Goal: Information Seeking & Learning: Check status

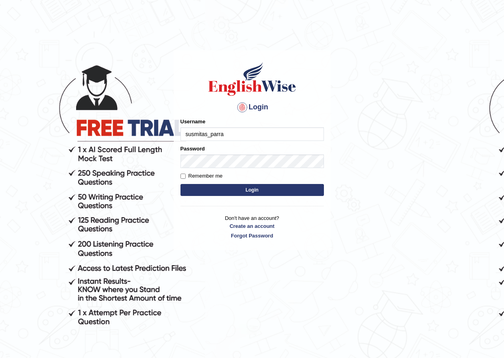
type input "susmitas_parramatta"
click at [189, 194] on button "Login" at bounding box center [253, 190] width 144 height 12
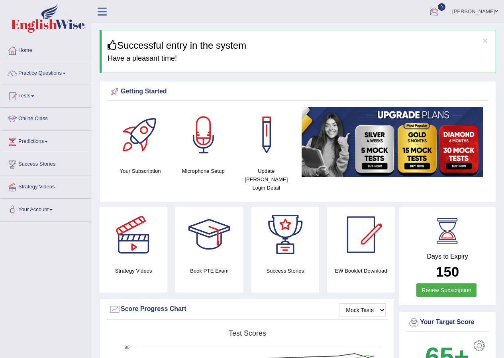
click at [439, 13] on div at bounding box center [435, 12] width 12 height 12
click at [389, 30] on link "See All Alerts" at bounding box center [386, 33] width 44 height 9
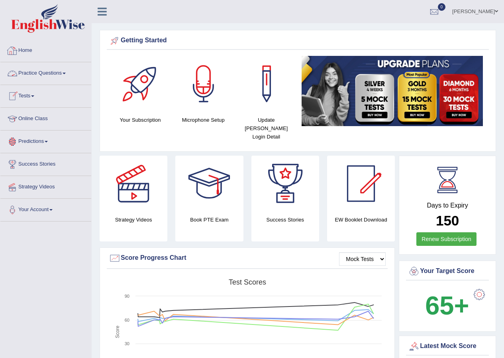
click at [52, 69] on link "Practice Questions" at bounding box center [45, 72] width 91 height 20
click at [441, 13] on div at bounding box center [435, 12] width 12 height 12
click at [390, 30] on link "See All Alerts" at bounding box center [386, 33] width 44 height 9
click at [51, 66] on link "Practice Questions" at bounding box center [45, 72] width 91 height 20
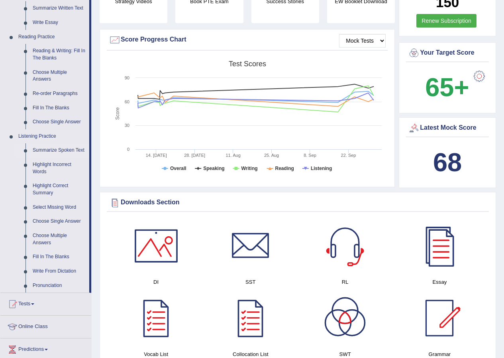
scroll to position [239, 0]
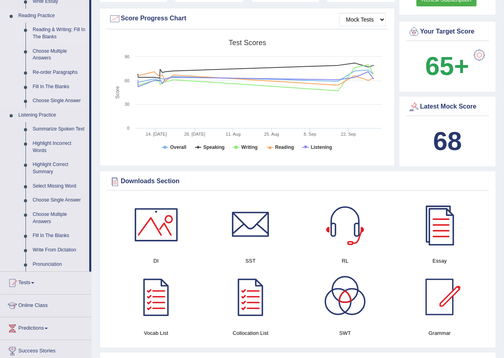
click at [60, 31] on link "Reading & Writing: Fill In The Blanks" at bounding box center [59, 33] width 60 height 21
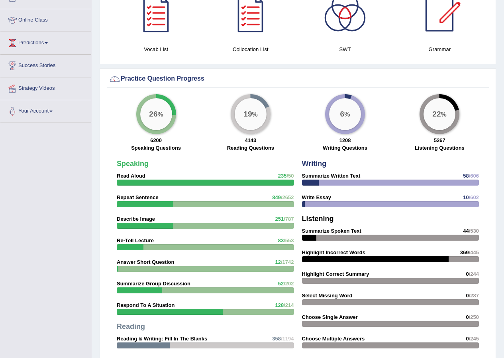
scroll to position [516, 0]
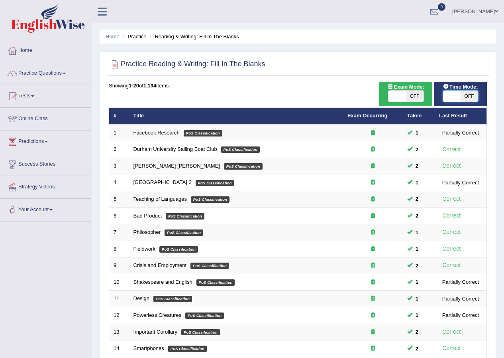
click at [448, 98] on span at bounding box center [452, 96] width 18 height 11
checkbox input "true"
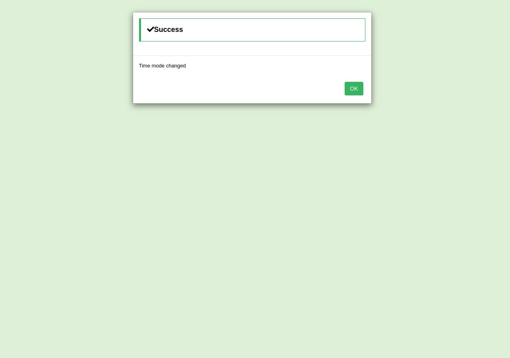
click at [351, 90] on button "OK" at bounding box center [354, 89] width 18 height 14
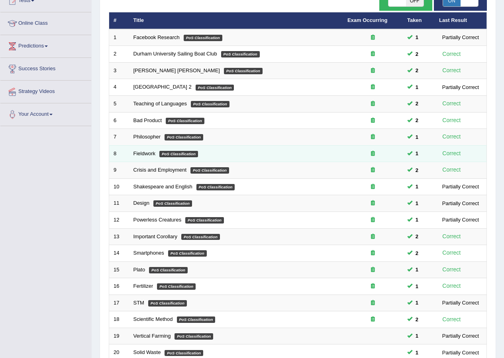
scroll to position [170, 0]
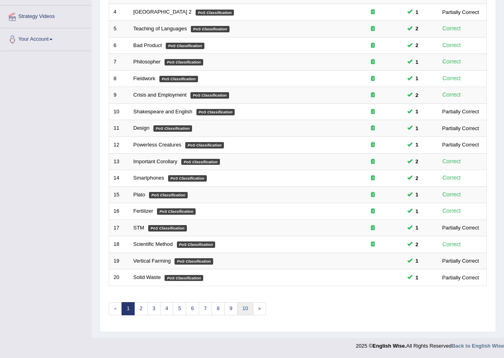
click at [245, 308] on link "10" at bounding box center [245, 308] width 16 height 13
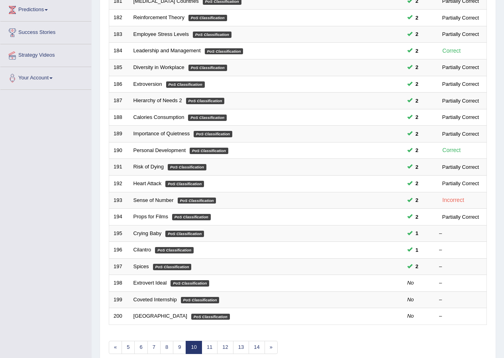
scroll to position [170, 0]
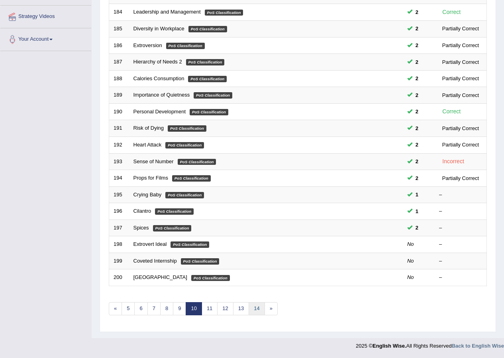
click at [255, 312] on link "14" at bounding box center [257, 308] width 16 height 13
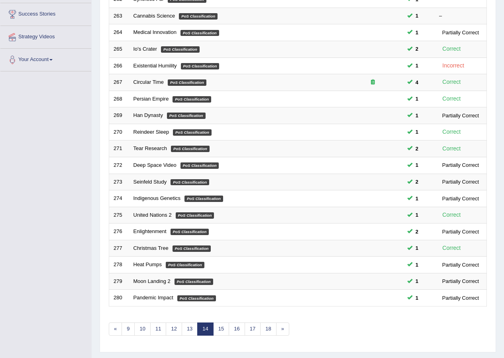
scroll to position [170, 0]
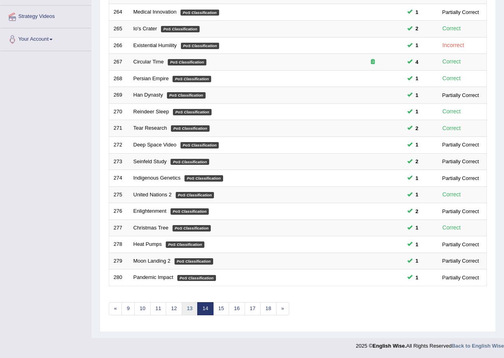
click at [188, 308] on link "13" at bounding box center [190, 308] width 16 height 13
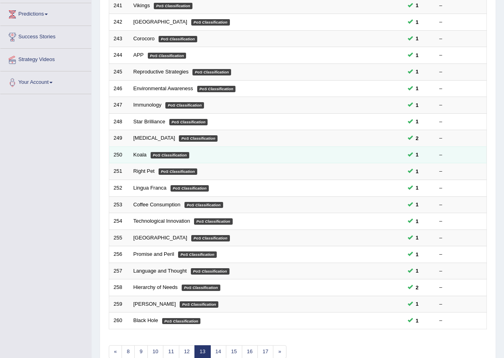
scroll to position [170, 0]
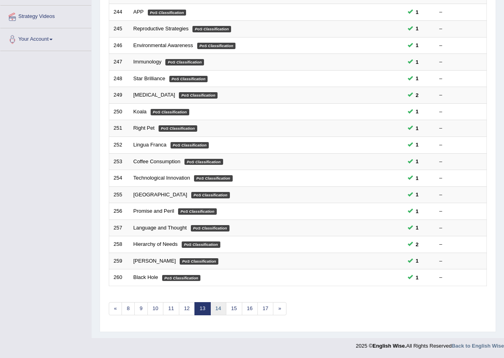
click at [216, 308] on link "14" at bounding box center [219, 308] width 16 height 13
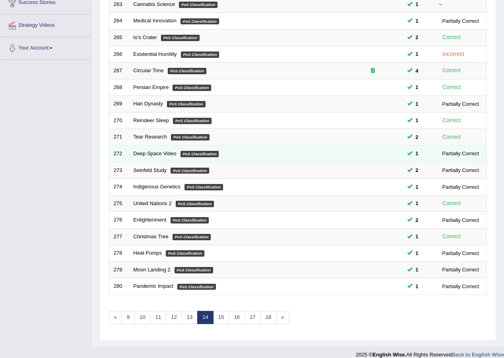
scroll to position [170, 0]
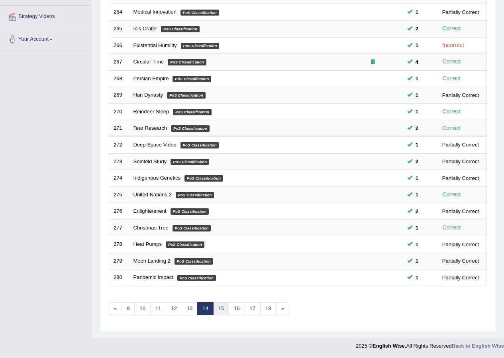
click at [217, 311] on link "15" at bounding box center [221, 308] width 16 height 13
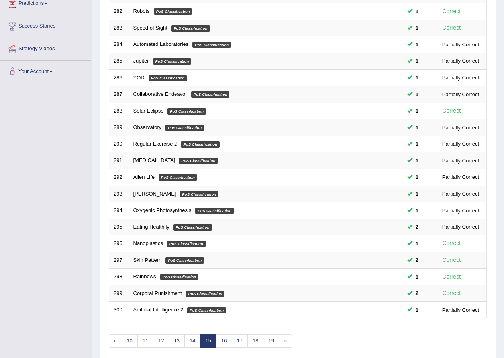
scroll to position [170, 0]
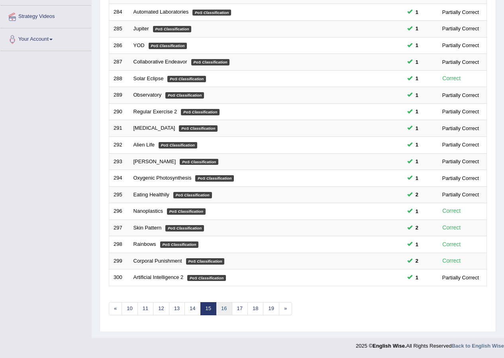
click at [223, 308] on link "16" at bounding box center [224, 308] width 16 height 13
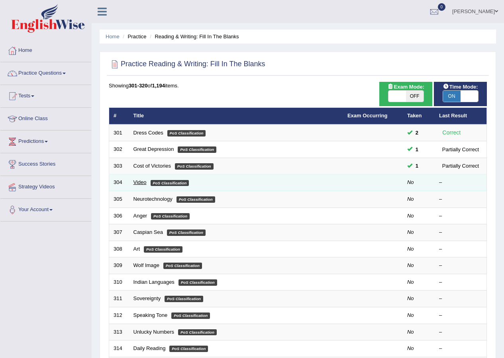
click at [140, 180] on link "Video" at bounding box center [140, 182] width 13 height 6
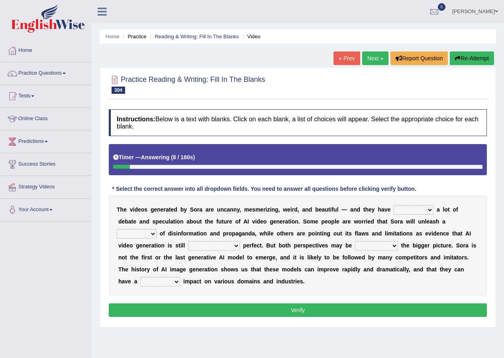
click at [424, 208] on select "sparked diverged spent poured" at bounding box center [414, 210] width 40 height 10
select select "sparked"
click at [394, 205] on select "sparked diverged spent poured" at bounding box center [414, 210] width 40 height 10
click at [417, 212] on select "sparked diverged spent poured" at bounding box center [414, 210] width 40 height 10
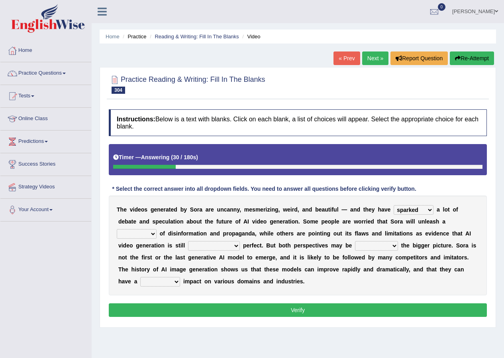
click at [143, 236] on select "ceiling file wave share" at bounding box center [137, 234] width 40 height 10
click at [142, 235] on select "ceiling file wave share" at bounding box center [137, 234] width 40 height 10
click at [451, 232] on b at bounding box center [450, 233] width 3 height 6
click at [152, 234] on select "ceiling file wave share" at bounding box center [137, 234] width 40 height 10
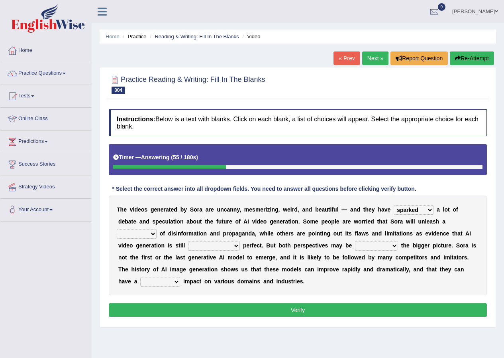
select select "wave"
click at [117, 229] on select "ceiling file wave share" at bounding box center [137, 234] width 40 height 10
click at [211, 243] on select "done with far from responsible for clear of" at bounding box center [214, 246] width 52 height 10
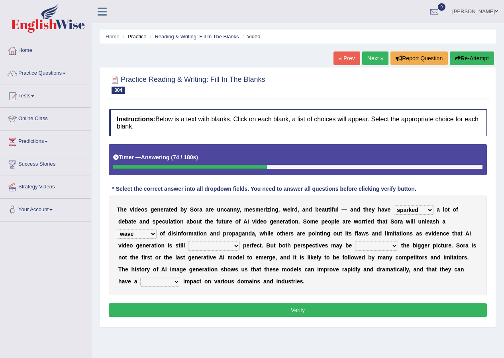
select select "done with"
click at [188, 241] on select "done with far from responsible for clear of" at bounding box center [214, 246] width 52 height 10
click at [392, 247] on select "overlapping missing preventing allowing" at bounding box center [376, 246] width 43 height 10
select select "overlapping"
click at [355, 241] on select "overlapping missing preventing allowing" at bounding box center [376, 246] width 43 height 10
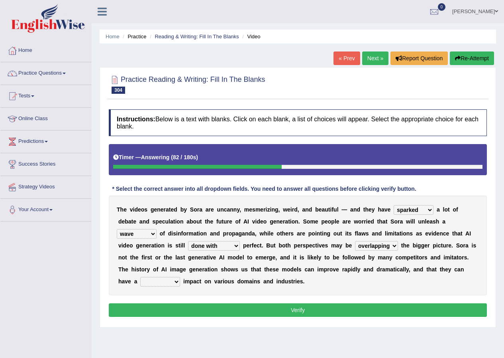
click at [387, 246] on select "overlapping missing preventing allowing" at bounding box center [376, 246] width 43 height 10
click at [168, 279] on select "current precise formal huge" at bounding box center [160, 282] width 40 height 10
select select "huge"
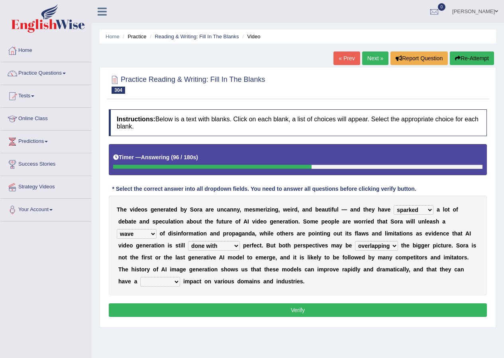
click at [140, 277] on select "current precise formal huge" at bounding box center [160, 282] width 40 height 10
click at [175, 305] on button "Verify" at bounding box center [298, 310] width 378 height 14
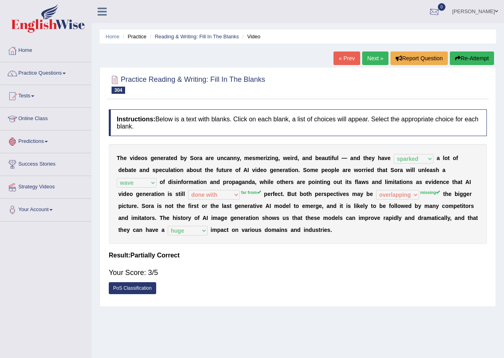
click at [439, 16] on div at bounding box center [435, 12] width 12 height 12
click at [398, 27] on li "See All Alerts" at bounding box center [387, 34] width 114 height 16
click at [441, 10] on div at bounding box center [435, 12] width 12 height 12
click at [401, 28] on li "See All Alerts" at bounding box center [387, 34] width 114 height 16
click at [436, 13] on div at bounding box center [435, 12] width 12 height 12
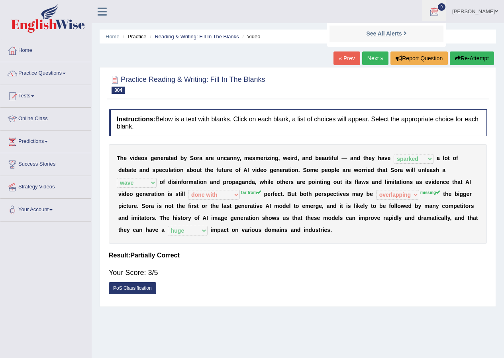
click at [397, 31] on strong "See All Alerts" at bounding box center [383, 33] width 35 height 6
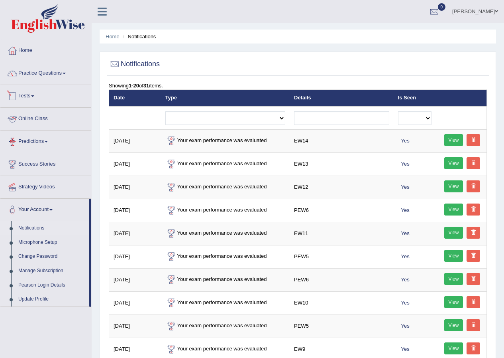
click at [27, 95] on link "Tests" at bounding box center [45, 95] width 91 height 20
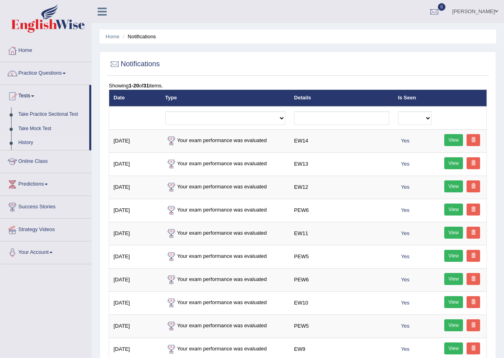
click at [27, 142] on link "History" at bounding box center [52, 143] width 75 height 14
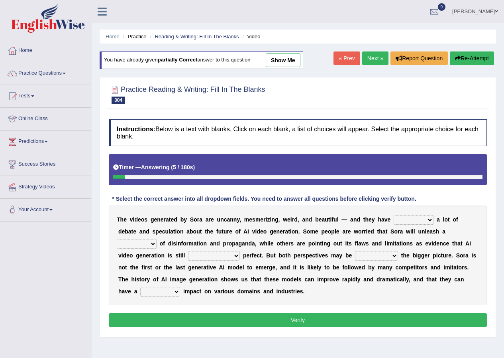
click at [227, 256] on select "done with far from responsible for clear of" at bounding box center [214, 256] width 52 height 10
click at [321, 264] on b "y" at bounding box center [320, 267] width 3 height 6
click at [227, 253] on select "done with far from responsible for clear of" at bounding box center [214, 256] width 52 height 10
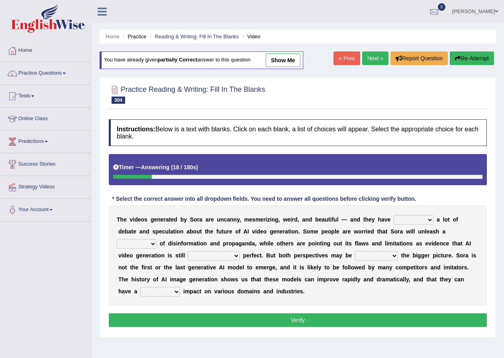
select select "far from"
click at [188, 251] on select "done with far from responsible for clear of" at bounding box center [214, 256] width 52 height 10
click at [300, 321] on button "Verify" at bounding box center [298, 320] width 378 height 14
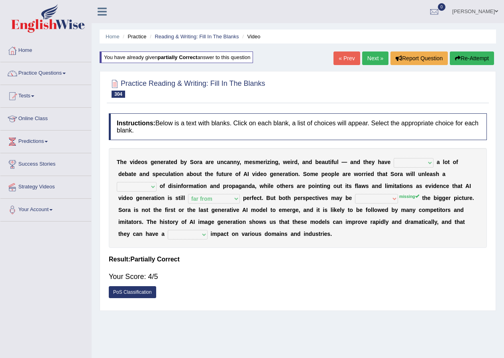
click at [372, 57] on link "Next »" at bounding box center [375, 58] width 26 height 14
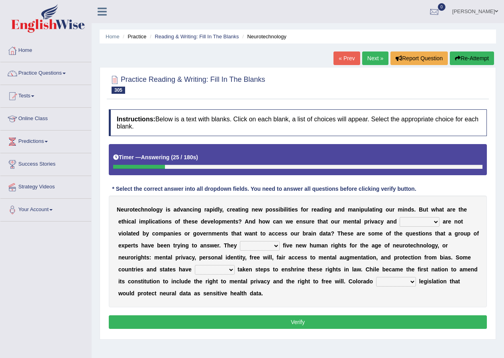
click at [446, 10] on span "0" at bounding box center [442, 7] width 8 height 8
click at [402, 34] on strong "See All Alerts" at bounding box center [383, 33] width 35 height 6
click at [27, 96] on link "Tests" at bounding box center [45, 95] width 91 height 20
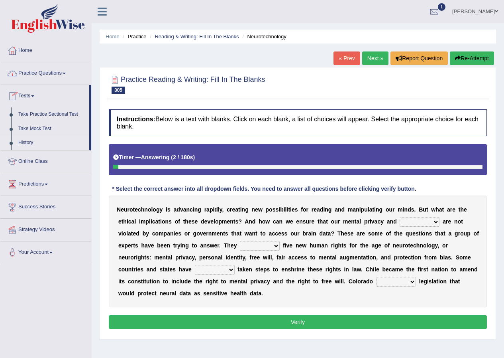
click at [30, 142] on link "History" at bounding box center [52, 143] width 75 height 14
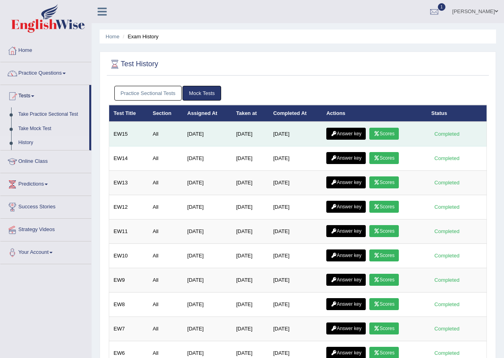
click at [391, 134] on link "Scores" at bounding box center [385, 134] width 30 height 12
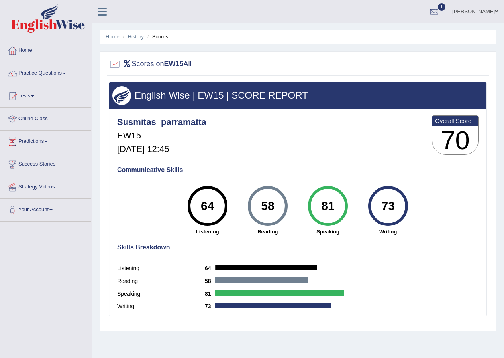
click at [34, 95] on link "Tests" at bounding box center [45, 95] width 91 height 20
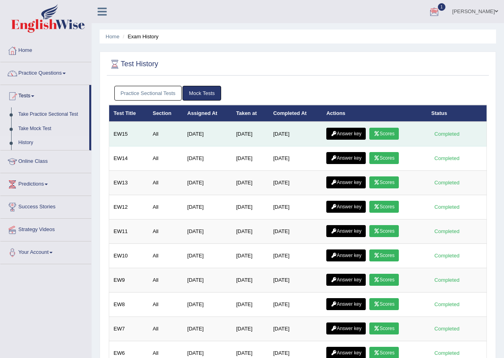
click at [350, 134] on link "Answer key" at bounding box center [346, 134] width 39 height 12
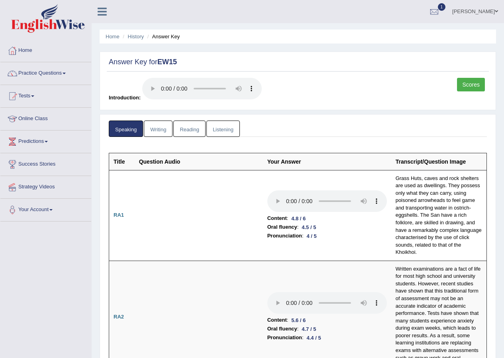
click at [224, 123] on link "Listening" at bounding box center [223, 128] width 33 height 16
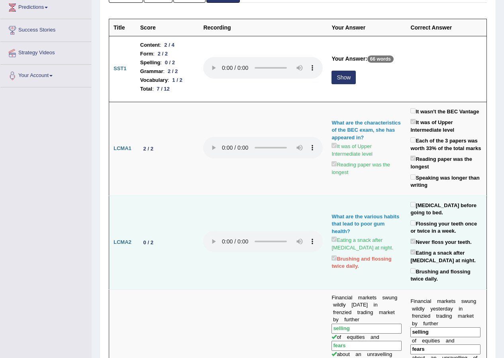
scroll to position [124, 0]
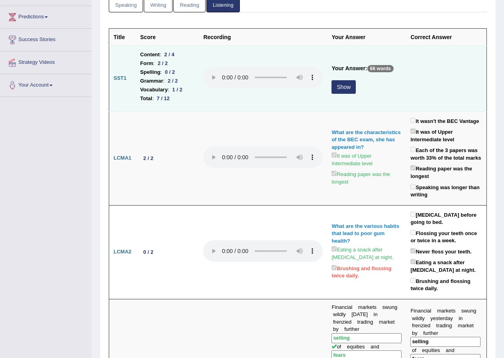
click at [339, 87] on button "Show" at bounding box center [344, 87] width 24 height 14
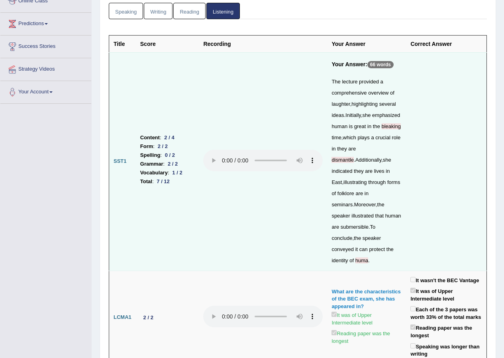
scroll to position [5, 0]
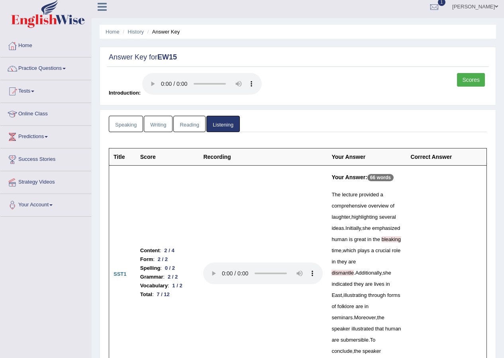
click at [184, 121] on link "Reading" at bounding box center [189, 124] width 32 height 16
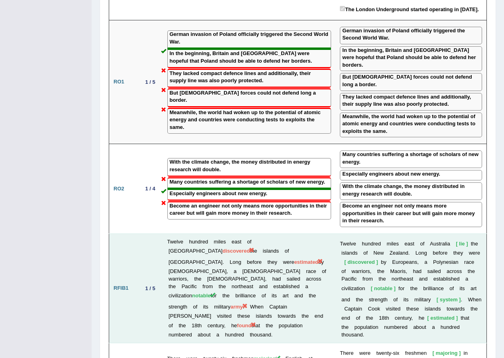
scroll to position [1340, 0]
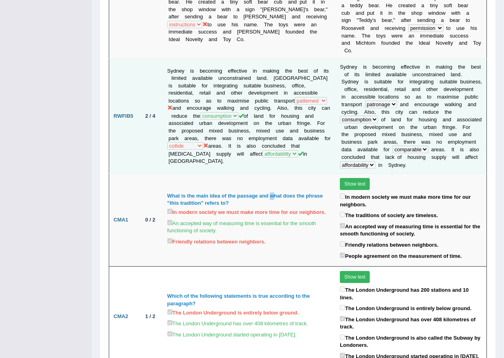
click at [270, 102] on tbody "Title Score Your Answer Correct Answer RWFIB1 2 / 5 Is altruism, the state of a…" at bounding box center [298, 162] width 378 height 2032
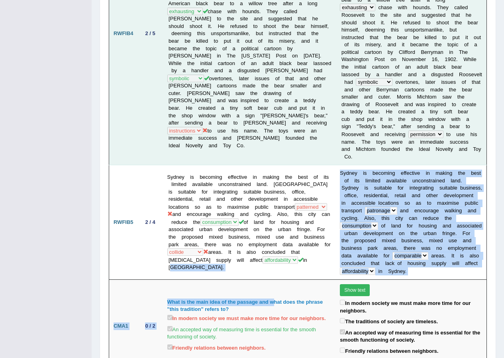
click at [258, 96] on td "The name teddy bear comes from former United States President Theodore Roosevel…" at bounding box center [249, 33] width 173 height 263
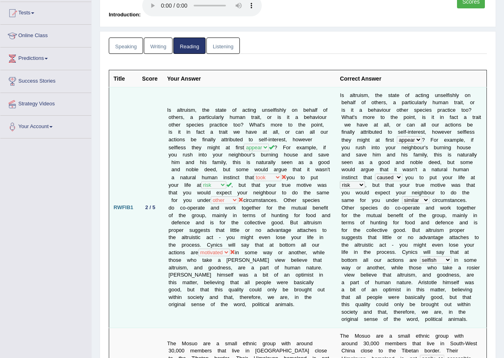
scroll to position [0, 0]
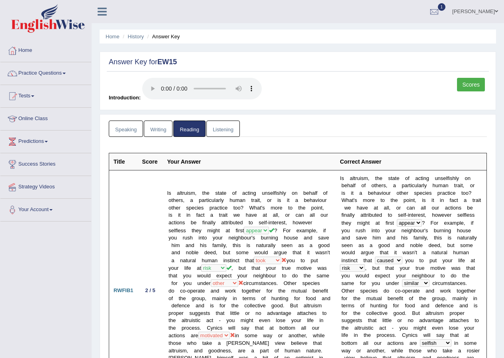
click at [453, 88] on div "Scores Introduction:" at bounding box center [298, 92] width 382 height 28
click at [472, 84] on link "Scores" at bounding box center [471, 85] width 28 height 14
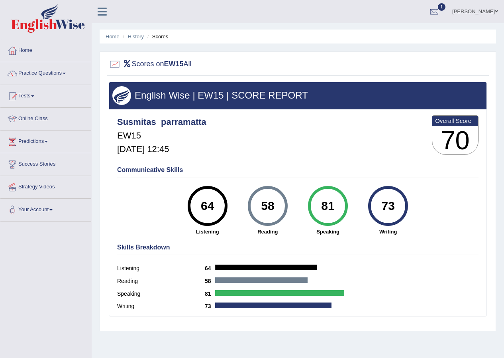
click at [139, 35] on link "History" at bounding box center [136, 36] width 16 height 6
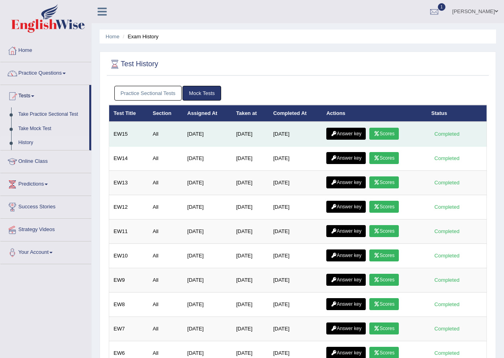
click at [359, 132] on link "Answer key" at bounding box center [346, 134] width 39 height 12
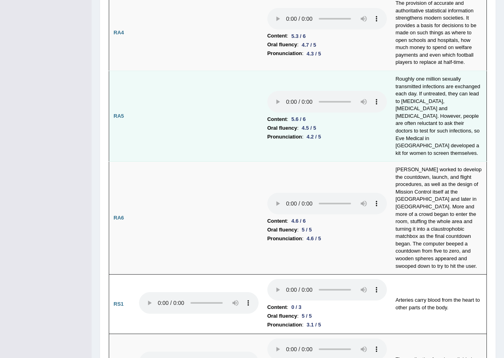
scroll to position [569, 0]
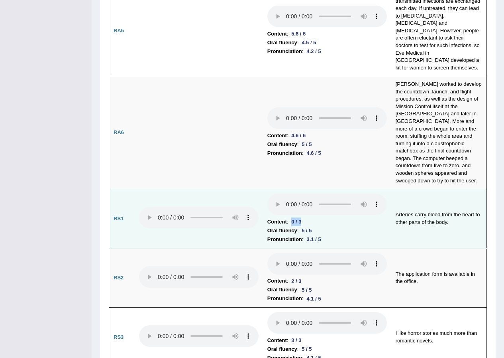
click at [303, 217] on div "0 / 3" at bounding box center [296, 221] width 16 height 8
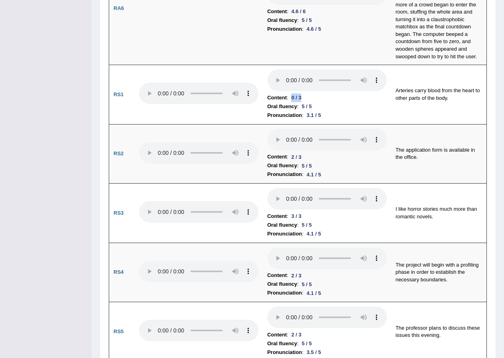
scroll to position [689, 0]
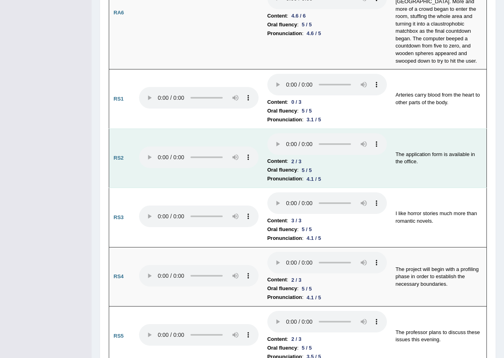
click at [467, 128] on td "The application form is available in the office." at bounding box center [440, 157] width 96 height 59
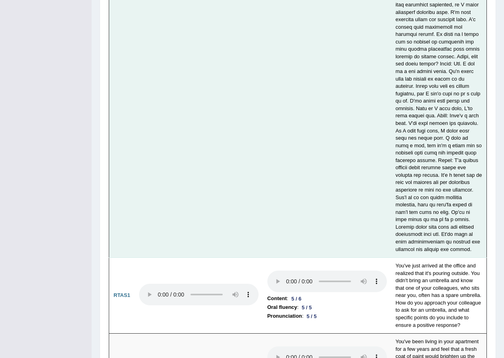
scroll to position [2970, 0]
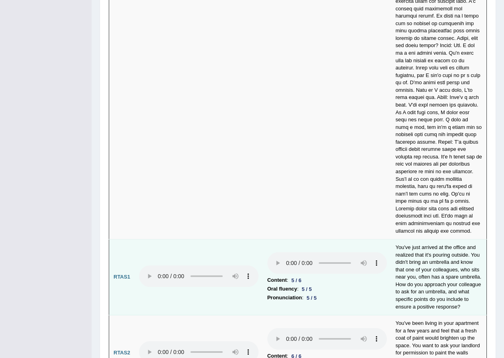
drag, startPoint x: 288, startPoint y: 206, endPoint x: 305, endPoint y: 206, distance: 17.5
click at [305, 276] on li "Content : 5 / 6" at bounding box center [328, 280] width 120 height 9
click at [255, 239] on td at bounding box center [199, 277] width 128 height 76
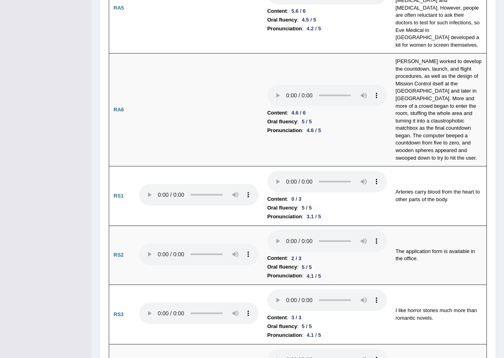
scroll to position [0, 0]
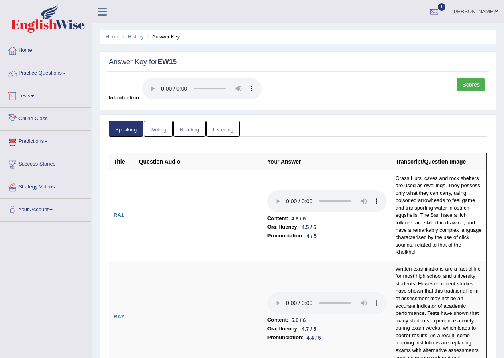
click at [231, 130] on link "Listening" at bounding box center [223, 128] width 33 height 16
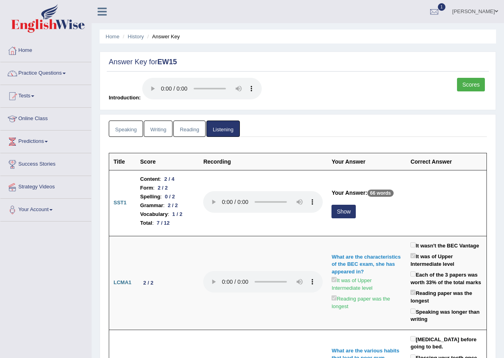
click at [162, 122] on link "Writing" at bounding box center [158, 128] width 29 height 16
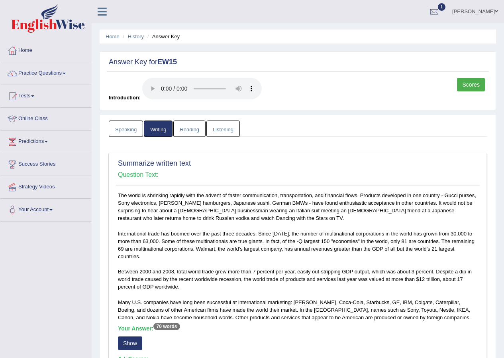
click at [133, 37] on link "History" at bounding box center [136, 36] width 16 height 6
click at [473, 85] on link "Scores" at bounding box center [471, 85] width 28 height 14
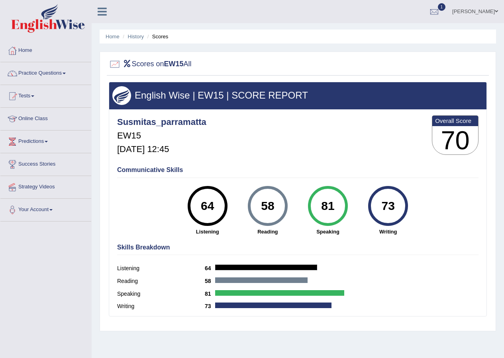
drag, startPoint x: 217, startPoint y: 207, endPoint x: 203, endPoint y: 208, distance: 14.4
click at [203, 208] on div "64" at bounding box center [207, 205] width 29 height 33
drag, startPoint x: 262, startPoint y: 205, endPoint x: 281, endPoint y: 206, distance: 18.8
click at [281, 206] on div "58" at bounding box center [267, 205] width 29 height 33
click at [277, 205] on div "58" at bounding box center [267, 205] width 29 height 33
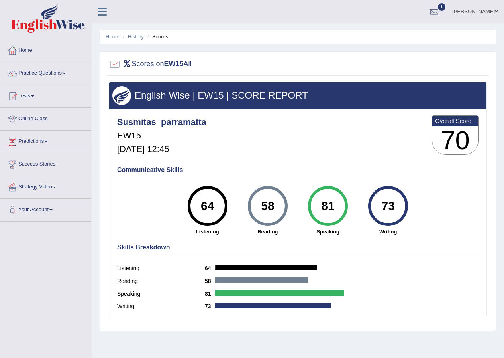
drag, startPoint x: 262, startPoint y: 207, endPoint x: 274, endPoint y: 207, distance: 11.2
click at [274, 207] on div "58" at bounding box center [267, 205] width 29 height 33
drag, startPoint x: 378, startPoint y: 206, endPoint x: 405, endPoint y: 207, distance: 27.1
click at [405, 207] on div "73" at bounding box center [388, 206] width 40 height 40
click at [134, 36] on link "History" at bounding box center [136, 36] width 16 height 6
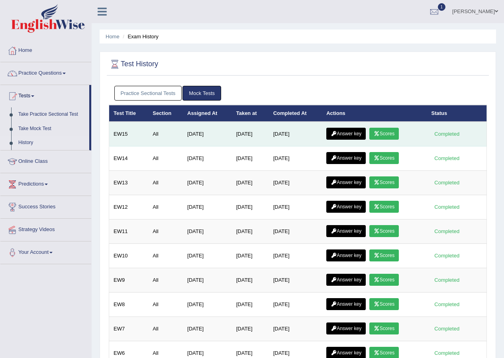
click at [360, 133] on link "Answer key" at bounding box center [346, 134] width 39 height 12
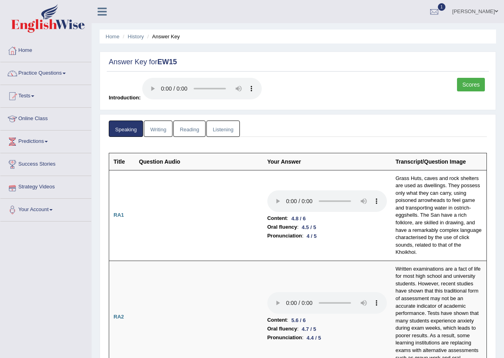
click at [187, 131] on link "Reading" at bounding box center [189, 128] width 32 height 16
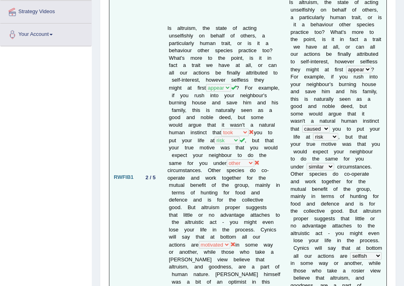
scroll to position [160, 0]
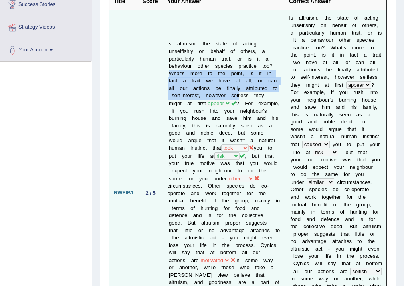
drag, startPoint x: 188, startPoint y: 57, endPoint x: 201, endPoint y: 78, distance: 24.6
click at [201, 78] on td "Is altruism, the state of acting unselfishly on behalf of others, a particularl…" at bounding box center [224, 193] width 122 height 366
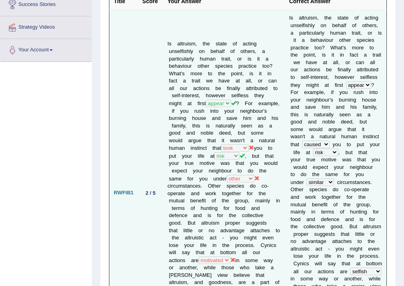
click at [217, 83] on td "Is altruism, the state of acting unselfishly on behalf of others, a particularl…" at bounding box center [224, 193] width 122 height 366
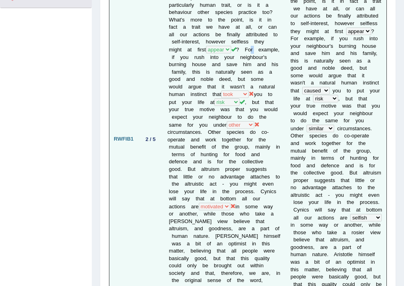
scroll to position [223, 0]
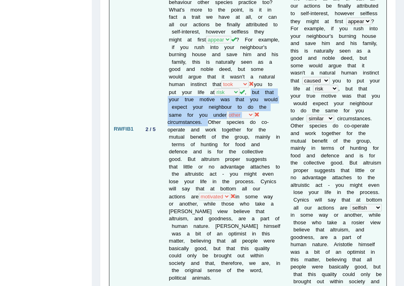
drag, startPoint x: 211, startPoint y: 80, endPoint x: 206, endPoint y: 105, distance: 26.0
click at [206, 105] on td "Is altruism, the state of acting unselfishly on behalf of others, a particularl…" at bounding box center [224, 129] width 122 height 366
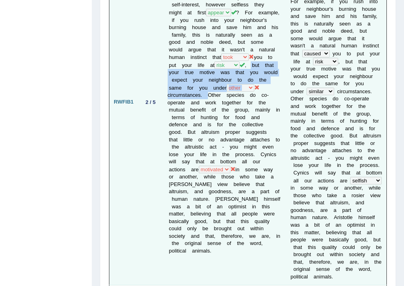
scroll to position [287, 0]
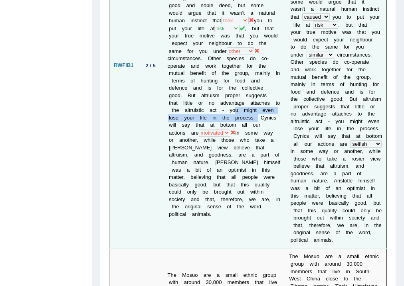
drag, startPoint x: 187, startPoint y: 110, endPoint x: 240, endPoint y: 99, distance: 53.4
click at [240, 99] on td "Is altruism, the state of acting unselfishly on behalf of others, a particularl…" at bounding box center [224, 65] width 122 height 366
drag, startPoint x: 192, startPoint y: 113, endPoint x: 213, endPoint y: 114, distance: 20.7
click at [213, 114] on td "Is altruism, the state of acting unselfishly on behalf of others, a particularl…" at bounding box center [224, 65] width 122 height 366
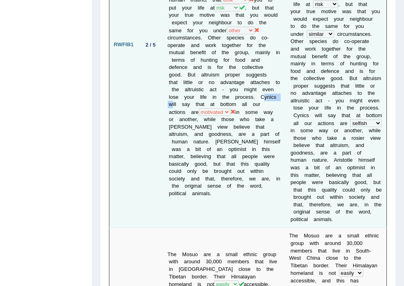
scroll to position [319, 0]
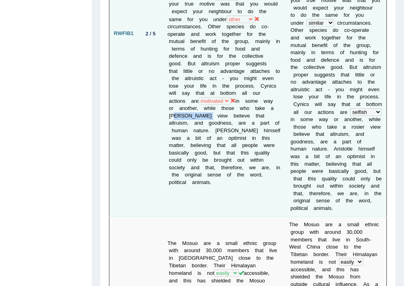
drag, startPoint x: 170, startPoint y: 107, endPoint x: 191, endPoint y: 107, distance: 20.7
click at [191, 107] on td "Is altruism, the state of acting unselfishly on behalf of others, a particularl…" at bounding box center [224, 33] width 122 height 366
drag, startPoint x: 181, startPoint y: 117, endPoint x: 202, endPoint y: 117, distance: 21.1
click at [202, 117] on td "Is altruism, the state of acting unselfishly on behalf of others, a particularl…" at bounding box center [224, 33] width 122 height 366
drag, startPoint x: 193, startPoint y: 102, endPoint x: 199, endPoint y: 102, distance: 6.0
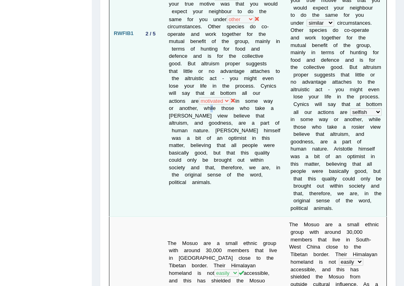
click at [199, 102] on td "Is altruism, the state of acting unselfishly on behalf of others, a particularl…" at bounding box center [224, 33] width 122 height 366
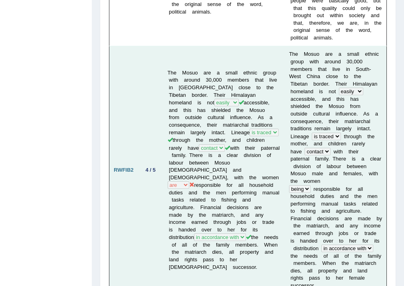
scroll to position [479, 0]
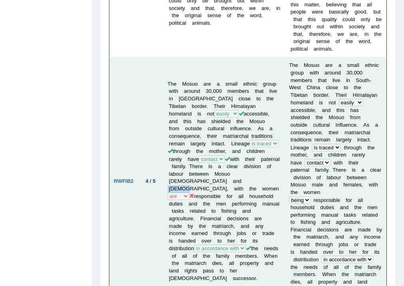
drag, startPoint x: 193, startPoint y: 145, endPoint x: 206, endPoint y: 145, distance: 12.8
click at [206, 145] on td "The Mosuo are a small ethnic group with around 30,000 members that live in Sout…" at bounding box center [224, 181] width 122 height 248
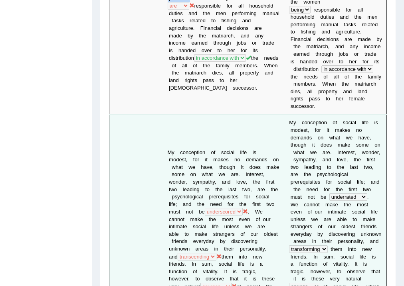
scroll to position [670, 0]
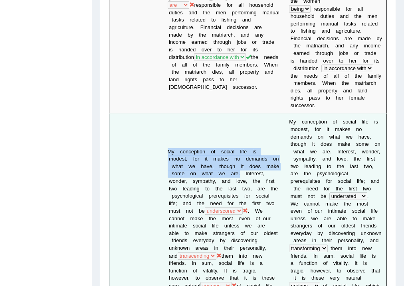
drag, startPoint x: 258, startPoint y: 89, endPoint x: 159, endPoint y: 75, distance: 100.0
click at [159, 114] on tr "RWFIB3 1 / 5 My conception of social life is modest, for it makes no demands on…" at bounding box center [247, 290] width 277 height 352
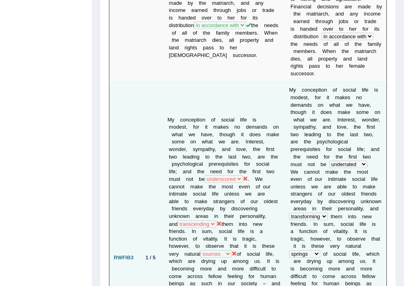
click at [175, 82] on td "My conception of social life is modest, for it makes no demands on what we have…" at bounding box center [224, 258] width 122 height 352
drag, startPoint x: 177, startPoint y: 65, endPoint x: 207, endPoint y: 65, distance: 30.3
click at [207, 82] on td "My conception of social life is modest, for it makes no demands on what we have…" at bounding box center [224, 258] width 122 height 352
drag, startPoint x: 214, startPoint y: 63, endPoint x: 185, endPoint y: 70, distance: 30.3
click at [185, 82] on td "My conception of social life is modest, for it makes no demands on what we have…" at bounding box center [224, 258] width 122 height 352
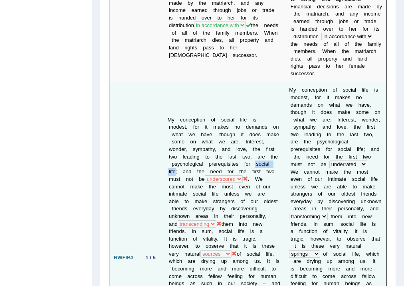
drag, startPoint x: 242, startPoint y: 86, endPoint x: 214, endPoint y: 87, distance: 27.9
click at [214, 87] on td "My conception of social life is modest, for it makes no demands on what we have…" at bounding box center [224, 258] width 122 height 352
drag, startPoint x: 193, startPoint y: 124, endPoint x: 207, endPoint y: 131, distance: 15.7
click at [207, 131] on td "My conception of social life is modest, for it makes no demands on what we have…" at bounding box center [224, 258] width 122 height 352
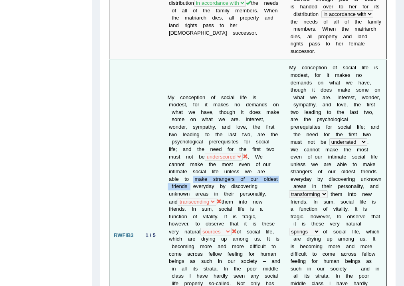
scroll to position [734, 0]
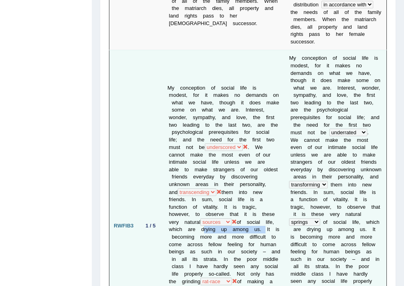
drag, startPoint x: 242, startPoint y: 151, endPoint x: 202, endPoint y: 156, distance: 41.0
click at [202, 156] on td "My conception of social life is modest, for it makes no demands on what we have…" at bounding box center [224, 226] width 122 height 352
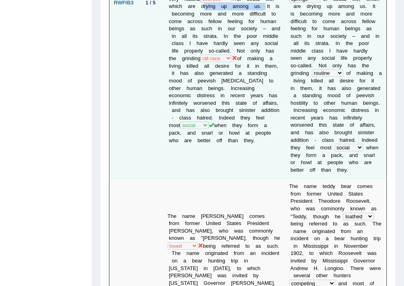
scroll to position [989, 0]
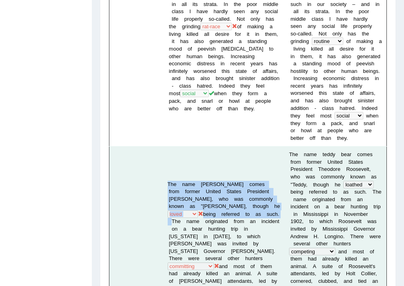
drag, startPoint x: 195, startPoint y: 102, endPoint x: 168, endPoint y: 66, distance: 45.4
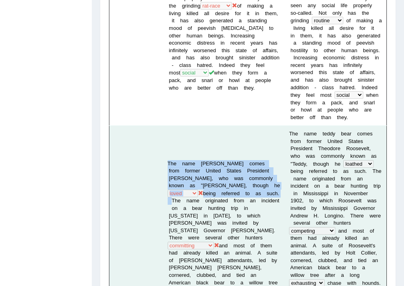
scroll to position [1021, 0]
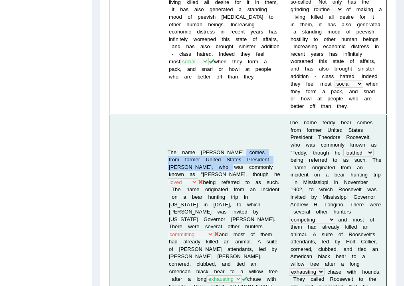
drag, startPoint x: 233, startPoint y: 35, endPoint x: 224, endPoint y: 52, distance: 19.6
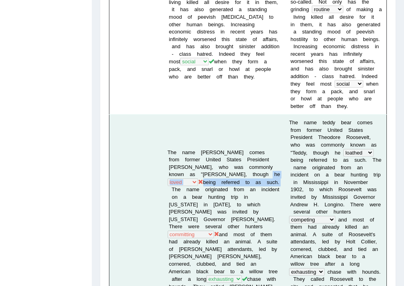
drag, startPoint x: 170, startPoint y: 63, endPoint x: 190, endPoint y: 69, distance: 21.2
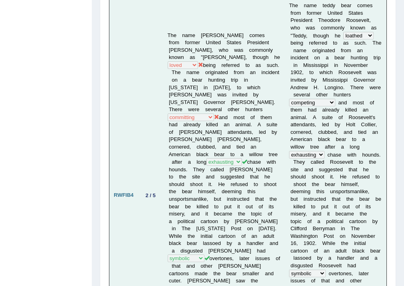
scroll to position [1148, 0]
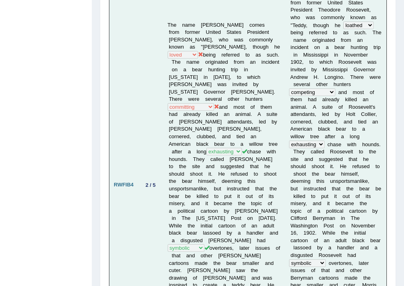
drag, startPoint x: 229, startPoint y: 202, endPoint x: 268, endPoint y: 204, distance: 39.1
click at [268, 204] on td "The name teddy bear comes from former United States President Theodore Roosevel…" at bounding box center [224, 185] width 122 height 396
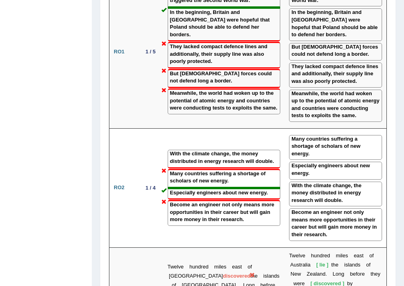
scroll to position [1948, 0]
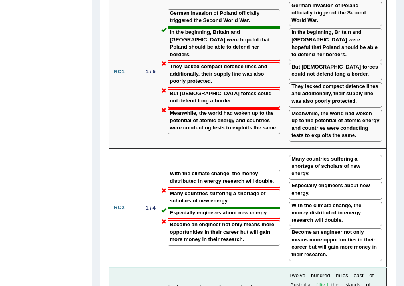
drag, startPoint x: 213, startPoint y: 175, endPoint x: 227, endPoint y: 174, distance: 14.4
drag, startPoint x: 200, startPoint y: 189, endPoint x: 215, endPoint y: 190, distance: 15.6
drag, startPoint x: 213, startPoint y: 174, endPoint x: 230, endPoint y: 175, distance: 16.4
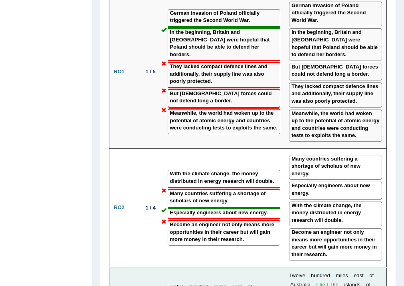
drag, startPoint x: 201, startPoint y: 187, endPoint x: 218, endPoint y: 188, distance: 16.8
drag, startPoint x: 246, startPoint y: 188, endPoint x: 250, endPoint y: 189, distance: 4.9
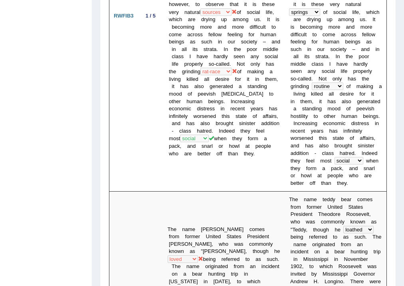
scroll to position [0, 0]
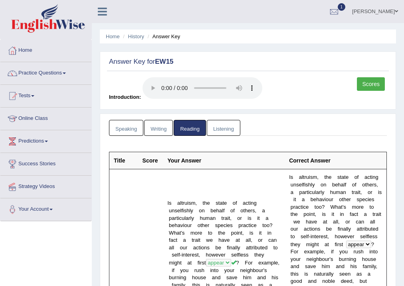
click at [161, 126] on link "Writing" at bounding box center [158, 128] width 29 height 16
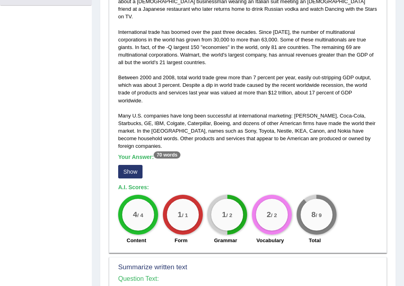
scroll to position [223, 0]
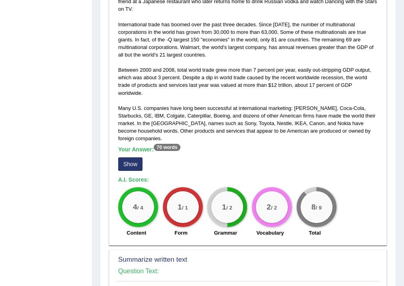
click at [131, 158] on button "Show" at bounding box center [130, 165] width 24 height 14
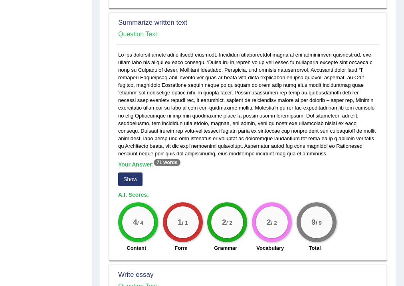
scroll to position [510, 0]
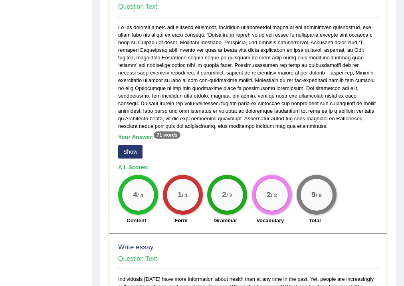
click at [133, 145] on button "Show" at bounding box center [130, 152] width 24 height 14
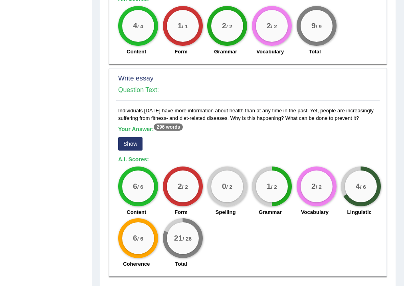
scroll to position [713, 0]
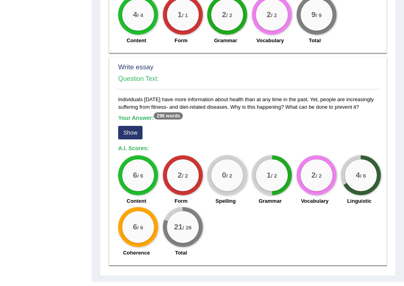
click at [132, 126] on button "Show" at bounding box center [130, 133] width 24 height 14
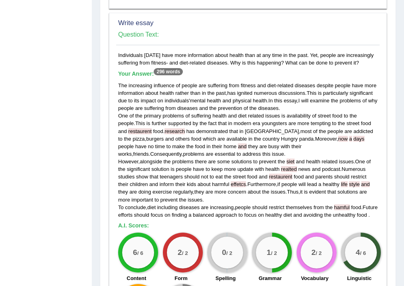
scroll to position [725, 0]
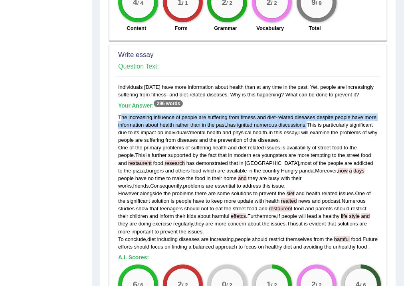
drag, startPoint x: 142, startPoint y: 101, endPoint x: 308, endPoint y: 108, distance: 166.4
click at [308, 114] on div "The increasing influence of people are suffering from fitness and diet - relate…" at bounding box center [247, 182] width 259 height 137
click at [292, 114] on div "The increasing influence of people are suffering from fitness and diet - relate…" at bounding box center [247, 182] width 259 height 137
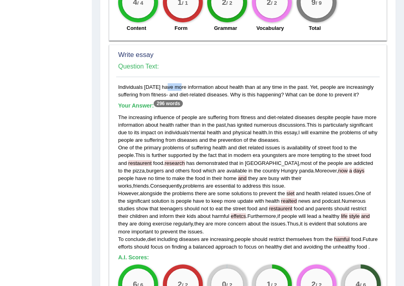
drag, startPoint x: 149, startPoint y: 72, endPoint x: 155, endPoint y: 72, distance: 6.4
click at [155, 83] on div "Individuals today have more information about health than at any time in the pa…" at bounding box center [247, 226] width 263 height 287
drag, startPoint x: 231, startPoint y: 77, endPoint x: 360, endPoint y: 77, distance: 129.6
click at [360, 83] on div "Individuals today have more information about health than at any time in the pa…" at bounding box center [247, 226] width 263 height 287
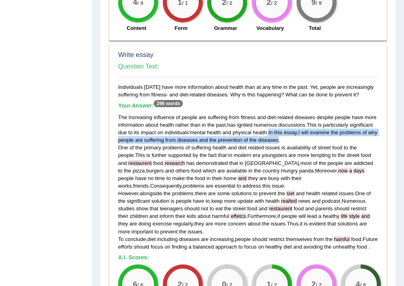
drag, startPoint x: 270, startPoint y: 116, endPoint x: 289, endPoint y: 121, distance: 19.7
click at [289, 121] on div "The increasing influence of people are suffering from fitness and diet - relate…" at bounding box center [247, 182] width 259 height 137
drag, startPoint x: 234, startPoint y: 79, endPoint x: 361, endPoint y: 79, distance: 126.8
click at [361, 83] on div "Individuals today have more information about health than at any time in the pa…" at bounding box center [247, 226] width 263 height 287
drag, startPoint x: 270, startPoint y: 116, endPoint x: 292, endPoint y: 120, distance: 22.2
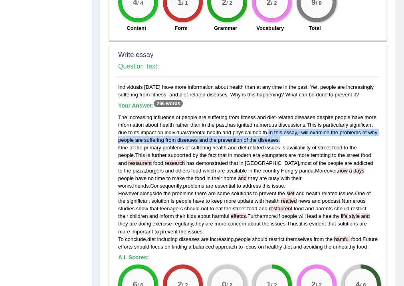
click at [292, 120] on div "The increasing influence of people are suffering from fitness and diet - relate…" at bounding box center [247, 182] width 259 height 137
drag, startPoint x: 329, startPoint y: 131, endPoint x: 386, endPoint y: 132, distance: 56.6
click at [386, 132] on div "Write essay Question Text: Individuals today have more information about health…" at bounding box center [248, 210] width 278 height 330
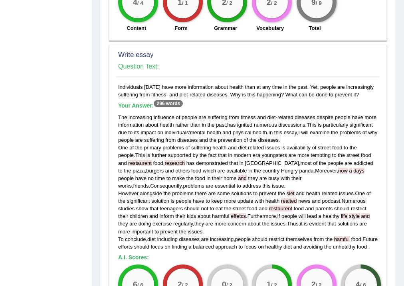
click at [261, 152] on span "youngsters" at bounding box center [274, 155] width 26 height 6
drag, startPoint x: 284, startPoint y: 154, endPoint x: 254, endPoint y: 155, distance: 30.7
click at [254, 155] on div "The increasing influence of people are suffering from fitness and diet - relate…" at bounding box center [247, 182] width 259 height 137
drag, startPoint x: 332, startPoint y: 155, endPoint x: 312, endPoint y: 156, distance: 19.6
click at [312, 156] on div "The increasing influence of people are suffering from fitness and diet - relate…" at bounding box center [247, 182] width 259 height 137
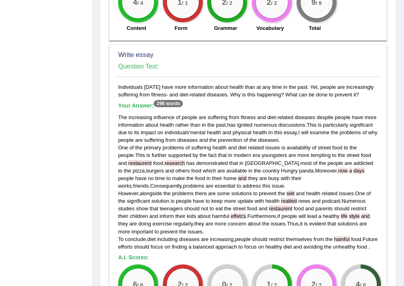
click at [309, 198] on span "news" at bounding box center [304, 201] width 12 height 6
click at [317, 198] on span "and" at bounding box center [315, 201] width 9 height 6
click at [331, 198] on span "podcast" at bounding box center [331, 201] width 18 height 6
click at [214, 193] on div "The increasing influence of people are suffering from fitness and diet - relate…" at bounding box center [247, 182] width 259 height 137
click at [146, 234] on div "The increasing influence of people are suffering from fitness and diet - relate…" at bounding box center [247, 182] width 259 height 137
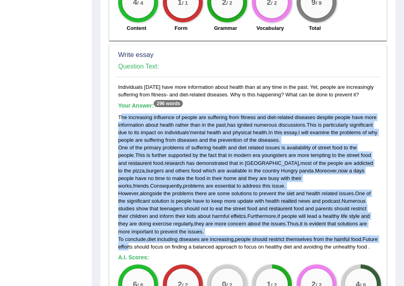
drag, startPoint x: 145, startPoint y: 234, endPoint x: 120, endPoint y: 102, distance: 133.9
click at [120, 114] on div "The increasing influence of people are suffering from fitness and diet - relate…" at bounding box center [247, 182] width 259 height 137
click at [187, 166] on div "The increasing influence of people are suffering from fitness and diet - relate…" at bounding box center [247, 182] width 259 height 137
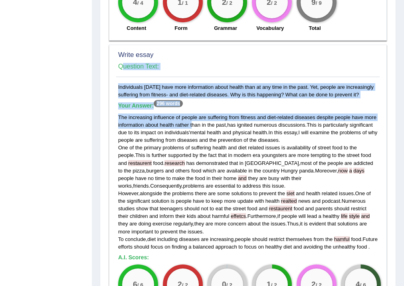
drag, startPoint x: 113, startPoint y: 97, endPoint x: 192, endPoint y: 106, distance: 79.4
click at [192, 106] on div "Write essay Question Text: Individuals today have more information about health…" at bounding box center [248, 210] width 278 height 330
drag, startPoint x: 192, startPoint y: 106, endPoint x: 295, endPoint y: 106, distance: 102.5
click at [193, 122] on span "than" at bounding box center [195, 125] width 10 height 6
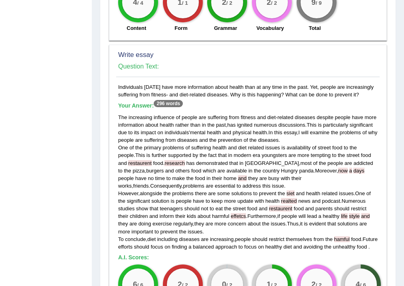
click at [316, 122] on span "This" at bounding box center [311, 125] width 10 height 6
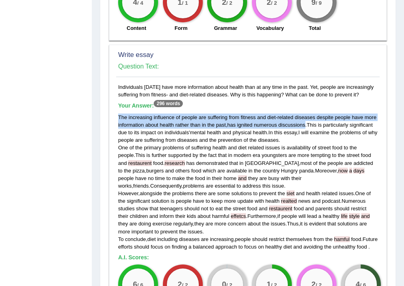
drag, startPoint x: 305, startPoint y: 107, endPoint x: 118, endPoint y: 104, distance: 187.1
click at [118, 114] on div "The increasing influence of people are suffering from fitness and diet - relate…" at bounding box center [247, 182] width 259 height 137
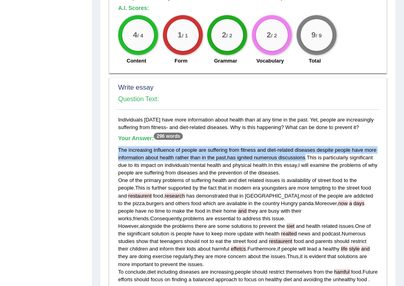
scroll to position [693, 0]
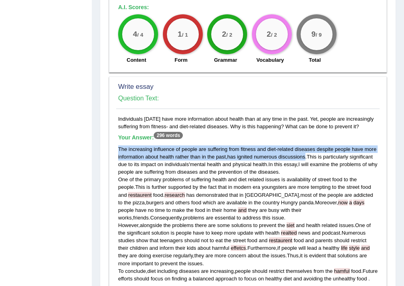
click at [233, 146] on span "from" at bounding box center [234, 149] width 10 height 6
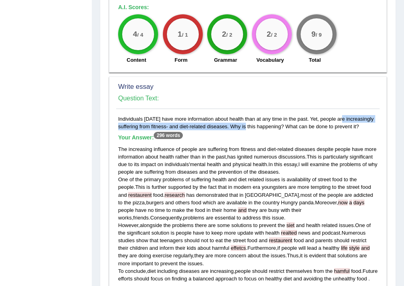
drag, startPoint x: 319, startPoint y: 104, endPoint x: 227, endPoint y: 112, distance: 92.9
click at [227, 115] on div "Individuals today have more information about health than at any time in the pa…" at bounding box center [247, 258] width 263 height 287
click at [242, 116] on div "Individuals today have more information about health than at any time in the pa…" at bounding box center [247, 258] width 263 height 287
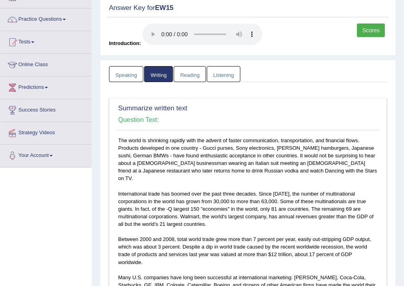
scroll to position [0, 0]
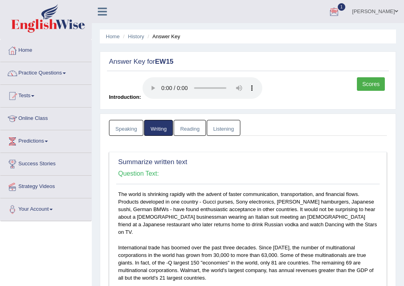
click at [218, 126] on link "Listening" at bounding box center [223, 128] width 33 height 16
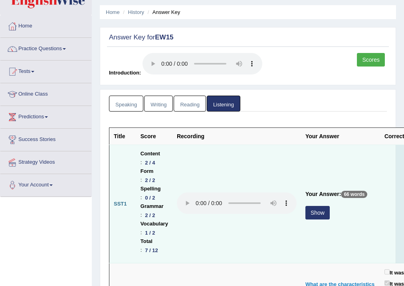
scroll to position [32, 0]
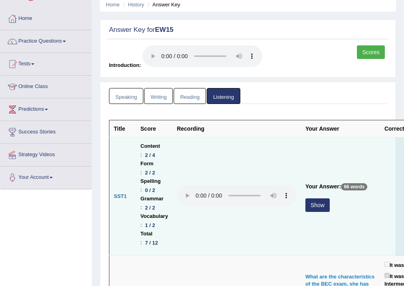
click at [322, 204] on button "Show" at bounding box center [317, 206] width 24 height 14
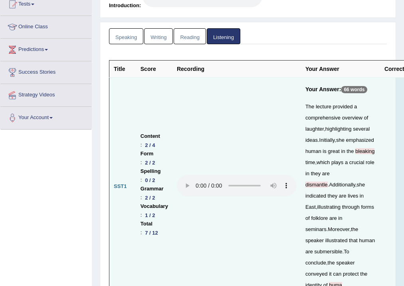
scroll to position [96, 0]
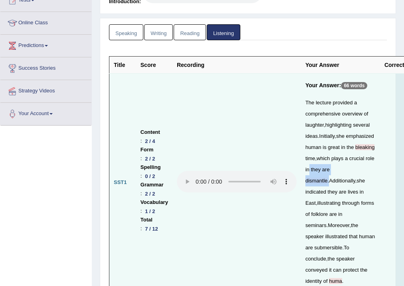
drag, startPoint x: 360, startPoint y: 171, endPoint x: 308, endPoint y: 168, distance: 52.7
click at [308, 168] on div "The lecture provided a comprehensive overview of laughter , highlighting severa…" at bounding box center [340, 192] width 70 height 190
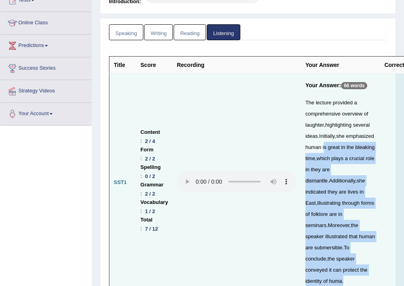
drag, startPoint x: 375, startPoint y: 147, endPoint x: 323, endPoint y: 150, distance: 51.5
click at [323, 150] on tr "SST1 Content : 2 / 4 Form : 2 / 2 Spelling : 0 / 2 Grammar : 2 / 2 Vocabulary :…" at bounding box center [284, 183] width 351 height 218
click at [323, 150] on div "The lecture provided a comprehensive overview of laughter , highlighting severa…" at bounding box center [340, 192] width 70 height 190
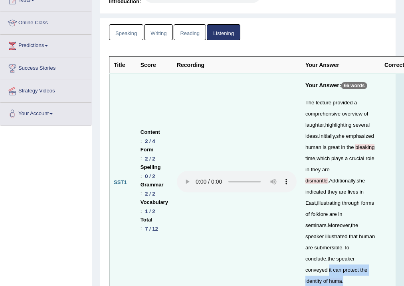
drag, startPoint x: 357, startPoint y: 249, endPoint x: 369, endPoint y: 257, distance: 14.9
click at [369, 257] on div "The lecture provided a comprehensive overview of laughter , highlighting severa…" at bounding box center [340, 192] width 70 height 190
click at [375, 258] on div "The lecture provided a comprehensive overview of laughter , highlighting severa…" at bounding box center [340, 192] width 70 height 190
drag, startPoint x: 323, startPoint y: 123, endPoint x: 305, endPoint y: 123, distance: 18.3
click at [305, 123] on div "The lecture provided a comprehensive overview of laughter , highlighting severa…" at bounding box center [340, 192] width 70 height 190
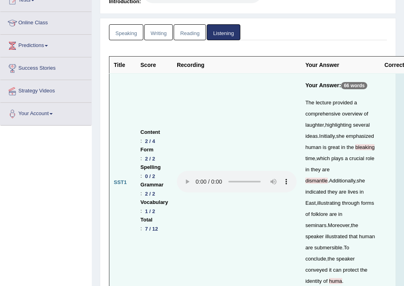
click at [368, 261] on div "The lecture provided a comprehensive overview of laughter , highlighting severa…" at bounding box center [340, 192] width 70 height 190
click at [342, 278] on span "huma" at bounding box center [335, 281] width 13 height 6
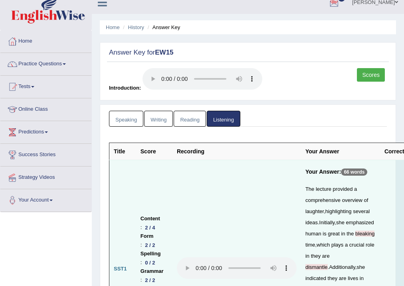
scroll to position [0, 0]
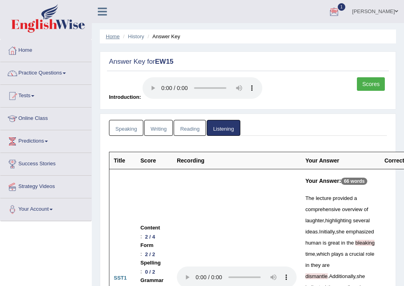
click at [116, 33] on link "Home" at bounding box center [113, 36] width 14 height 6
